Goal: Consume media (video, audio)

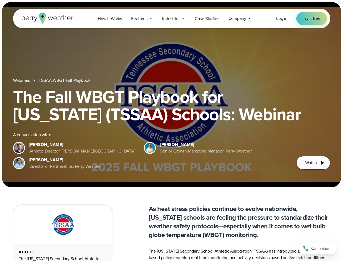
click at [171, 130] on div "The Fall WBGT Playbook for [US_STATE] (TSSAA) Schools: Webinar A conversation w…" at bounding box center [171, 128] width 317 height 81
click at [171, 18] on span "Industries" at bounding box center [171, 18] width 18 height 7
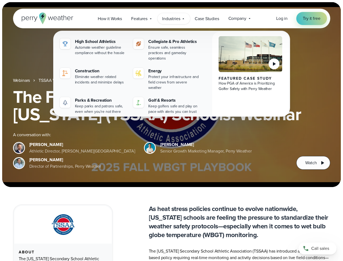
click at [171, 94] on h1 "The Fall WBGT Playbook for [US_STATE] (TSSAA) Schools: Webinar" at bounding box center [171, 105] width 317 height 35
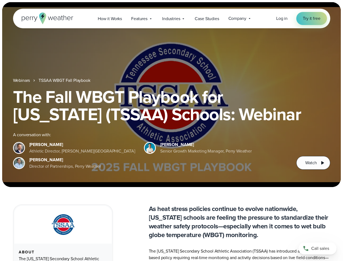
click at [65, 80] on link "TSSAA WBGT Fall Playbook" at bounding box center [65, 80] width 52 height 7
click at [313, 163] on span "Watch" at bounding box center [310, 162] width 11 height 7
